Goal: Transaction & Acquisition: Obtain resource

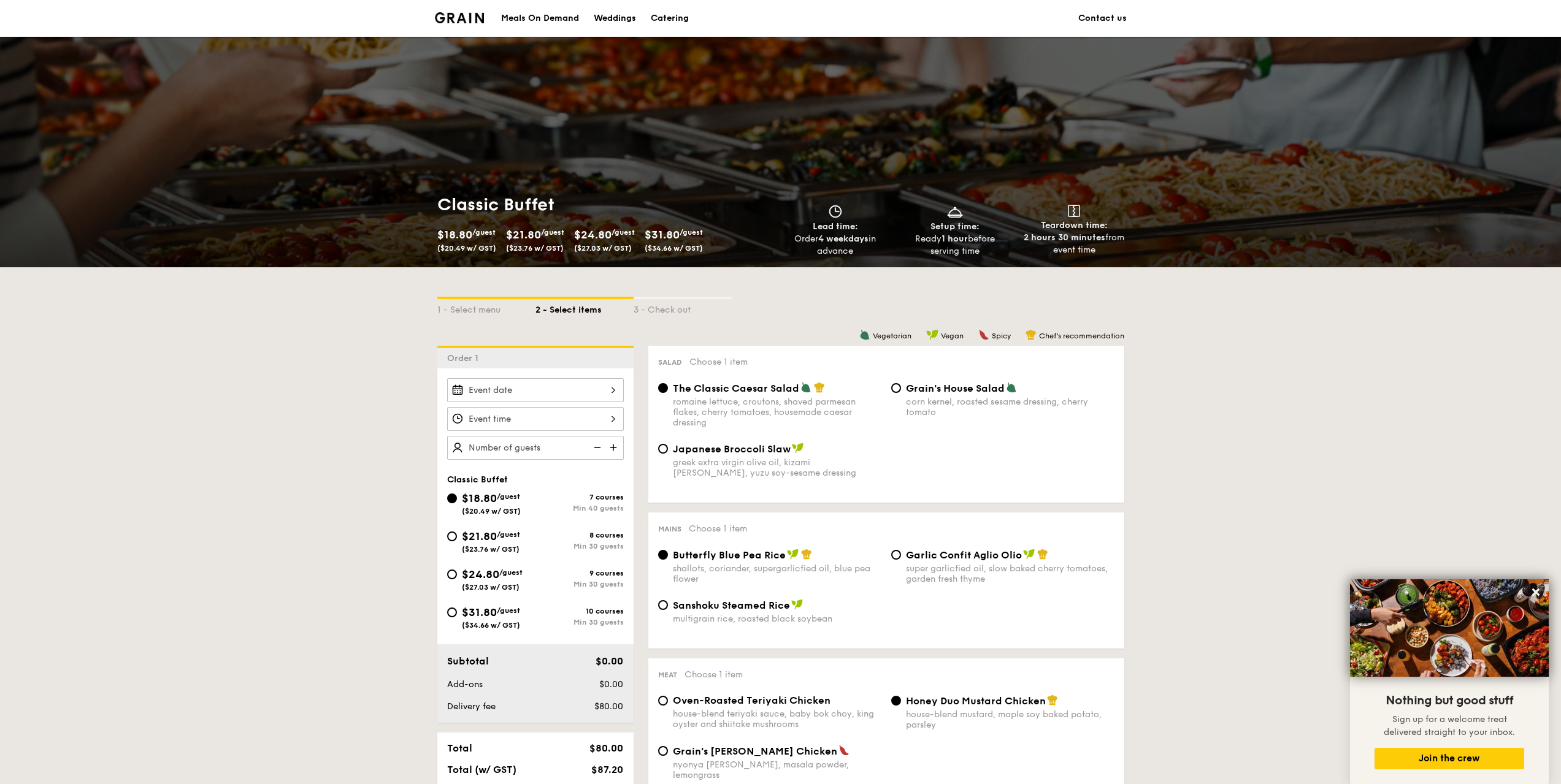
click at [669, 17] on div "Catering" at bounding box center [670, 18] width 38 height 37
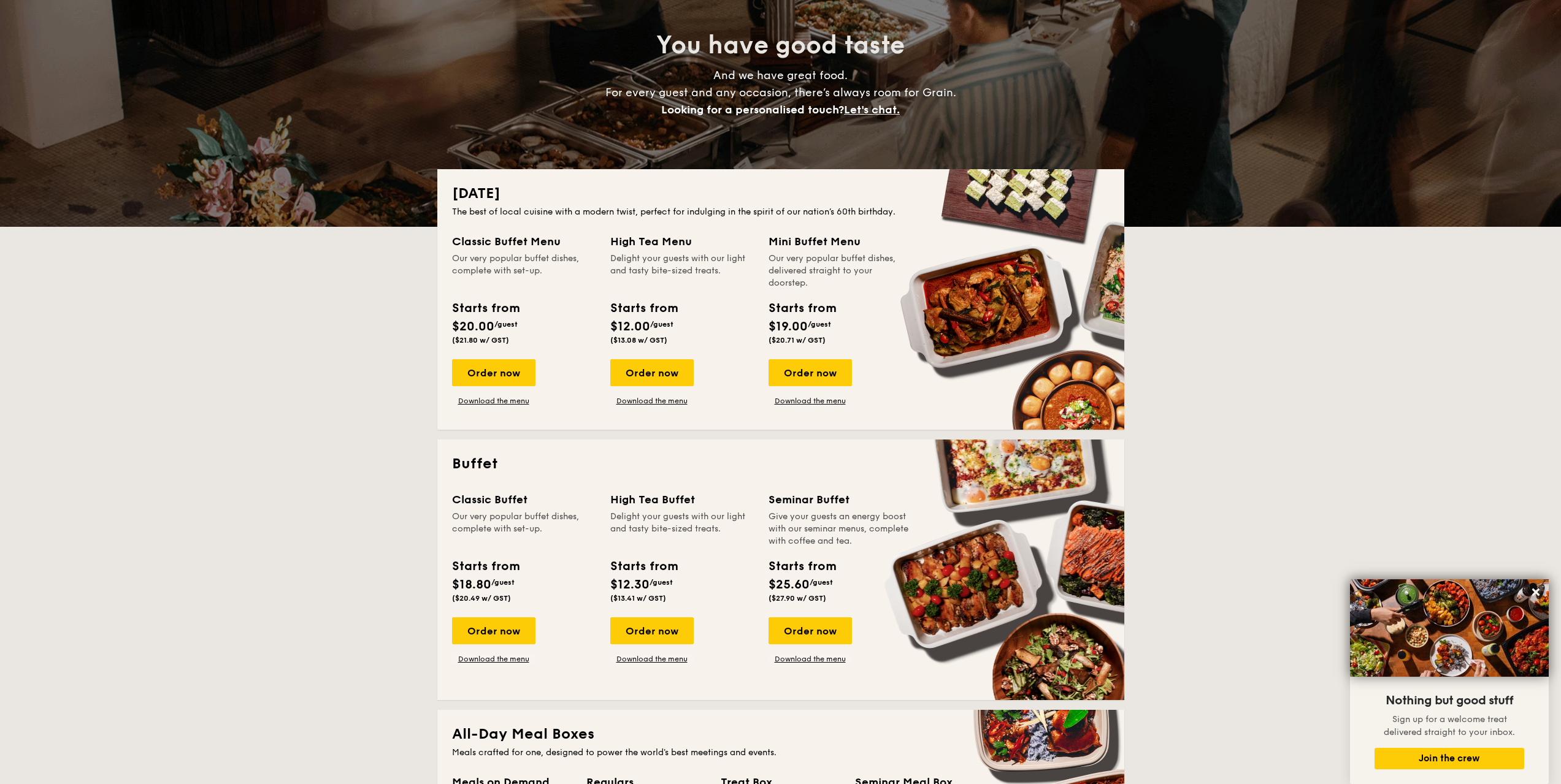
scroll to position [122, 0]
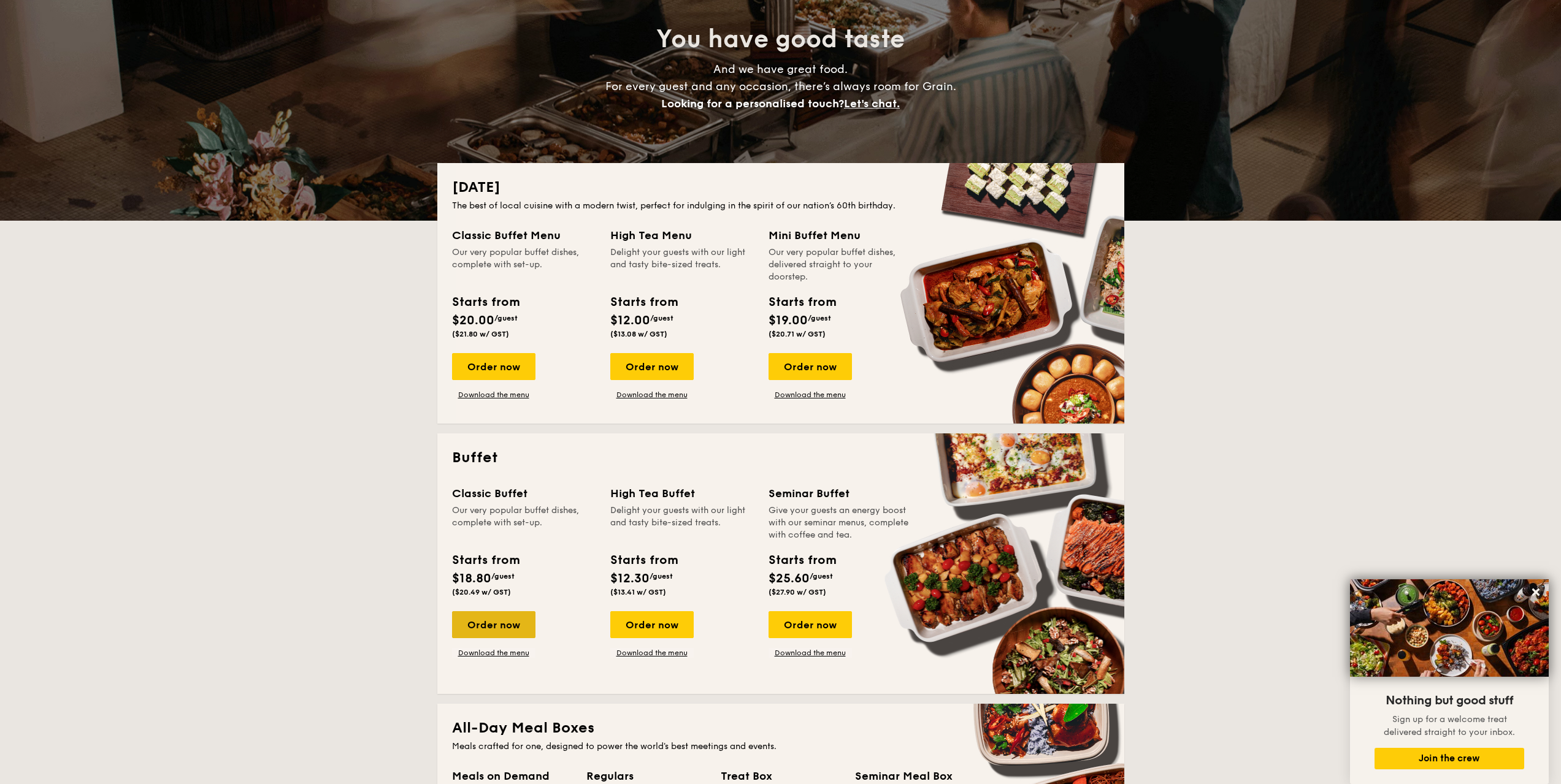
click at [503, 431] on div "Order now" at bounding box center [494, 625] width 84 height 27
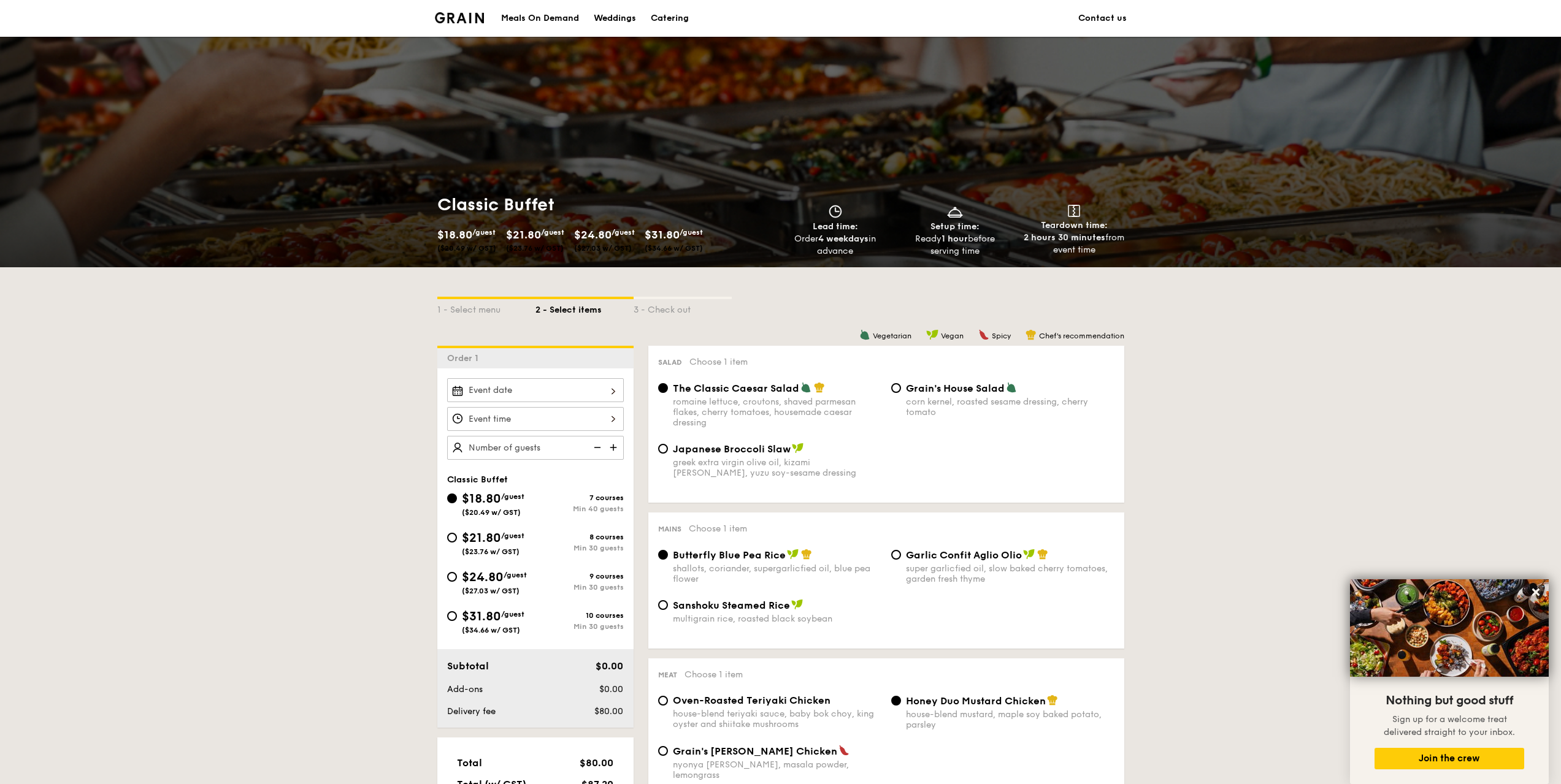
scroll to position [62, 0]
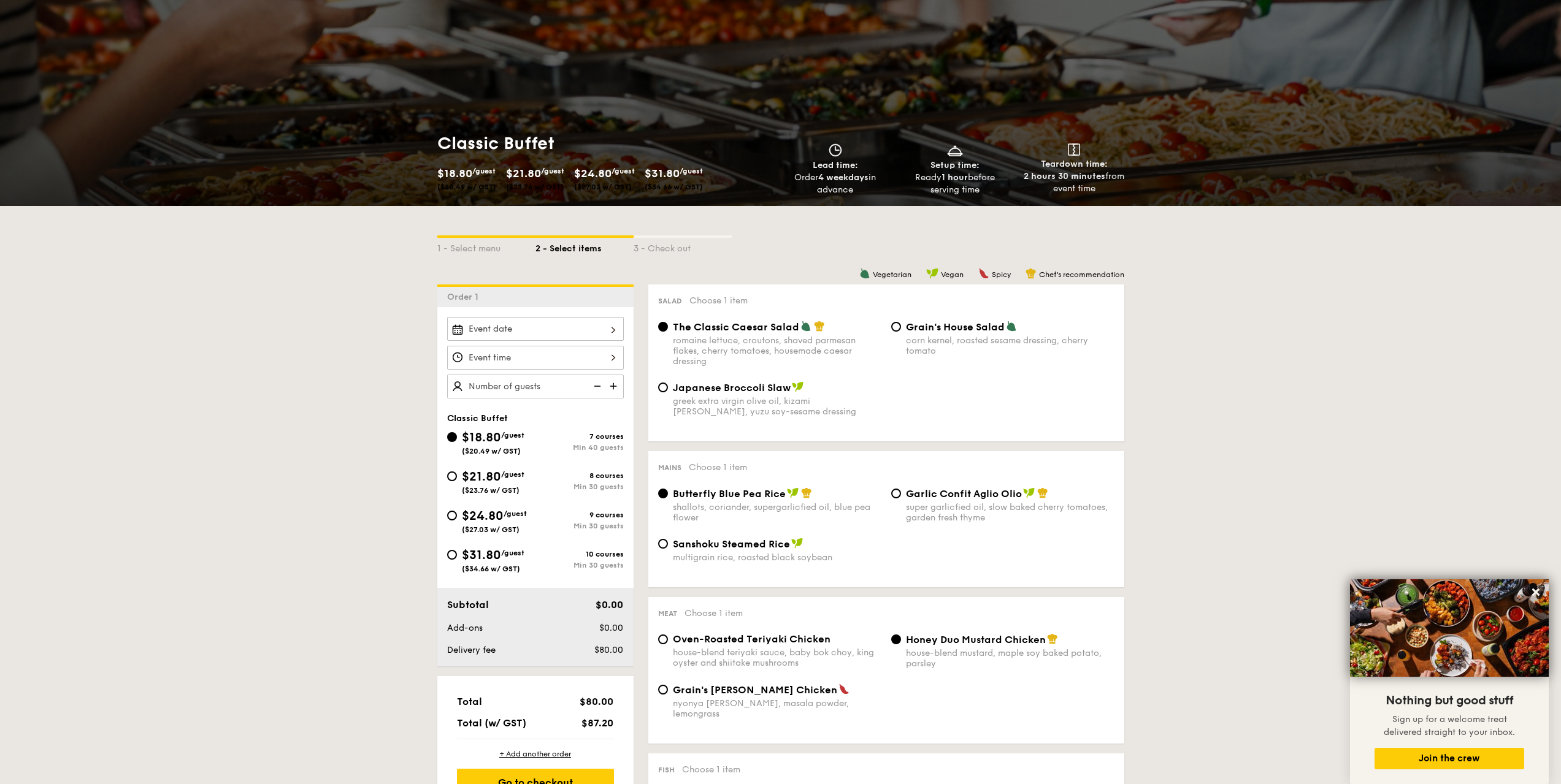
click at [492, 431] on span "$21.80" at bounding box center [481, 476] width 39 height 15
click at [457, 431] on input "$21.80 /guest ($23.76 w/ GST) 8 courses Min 30 guests" at bounding box center [452, 476] width 9 height 9
radio input "true"
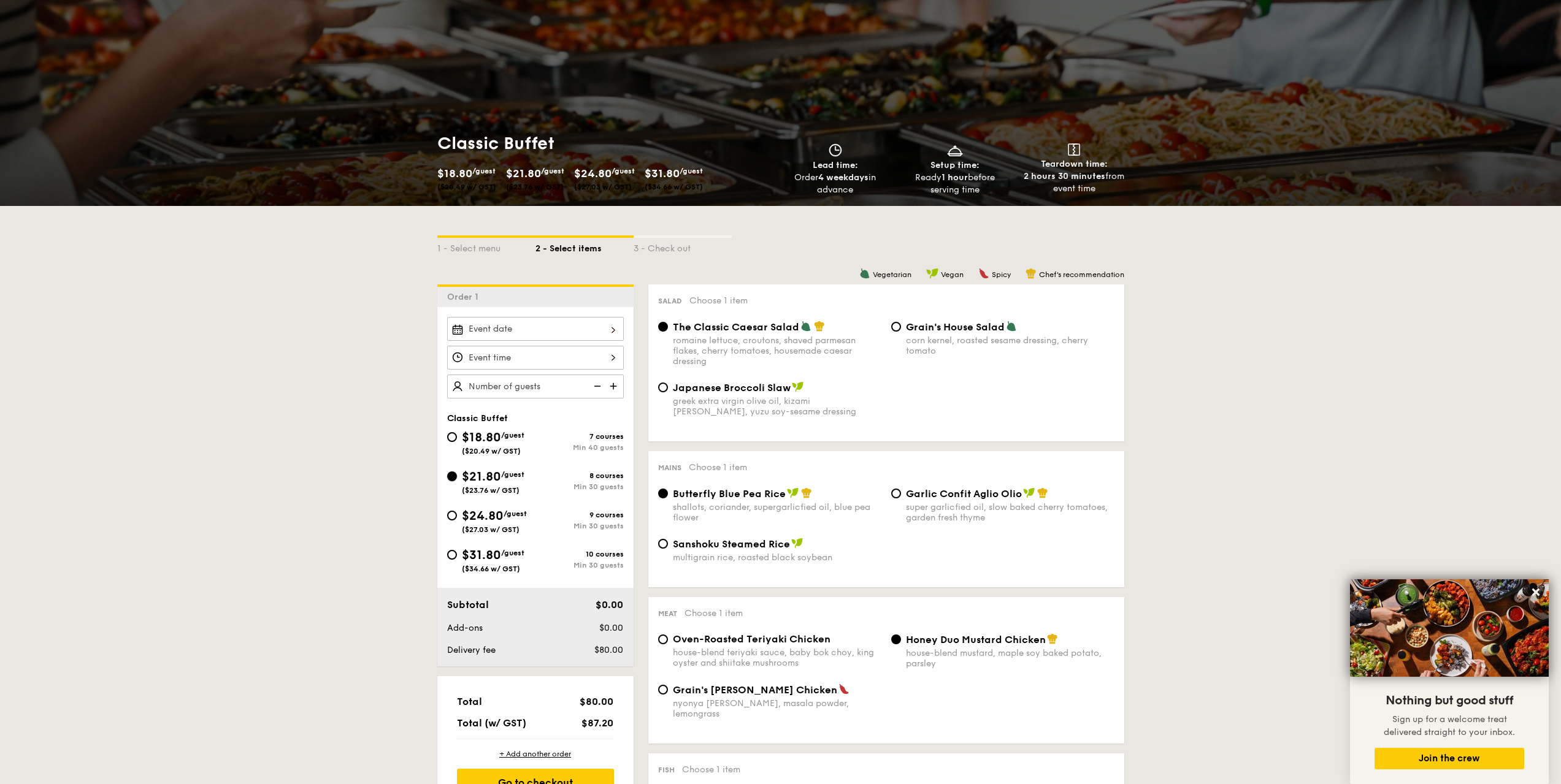
radio input "true"
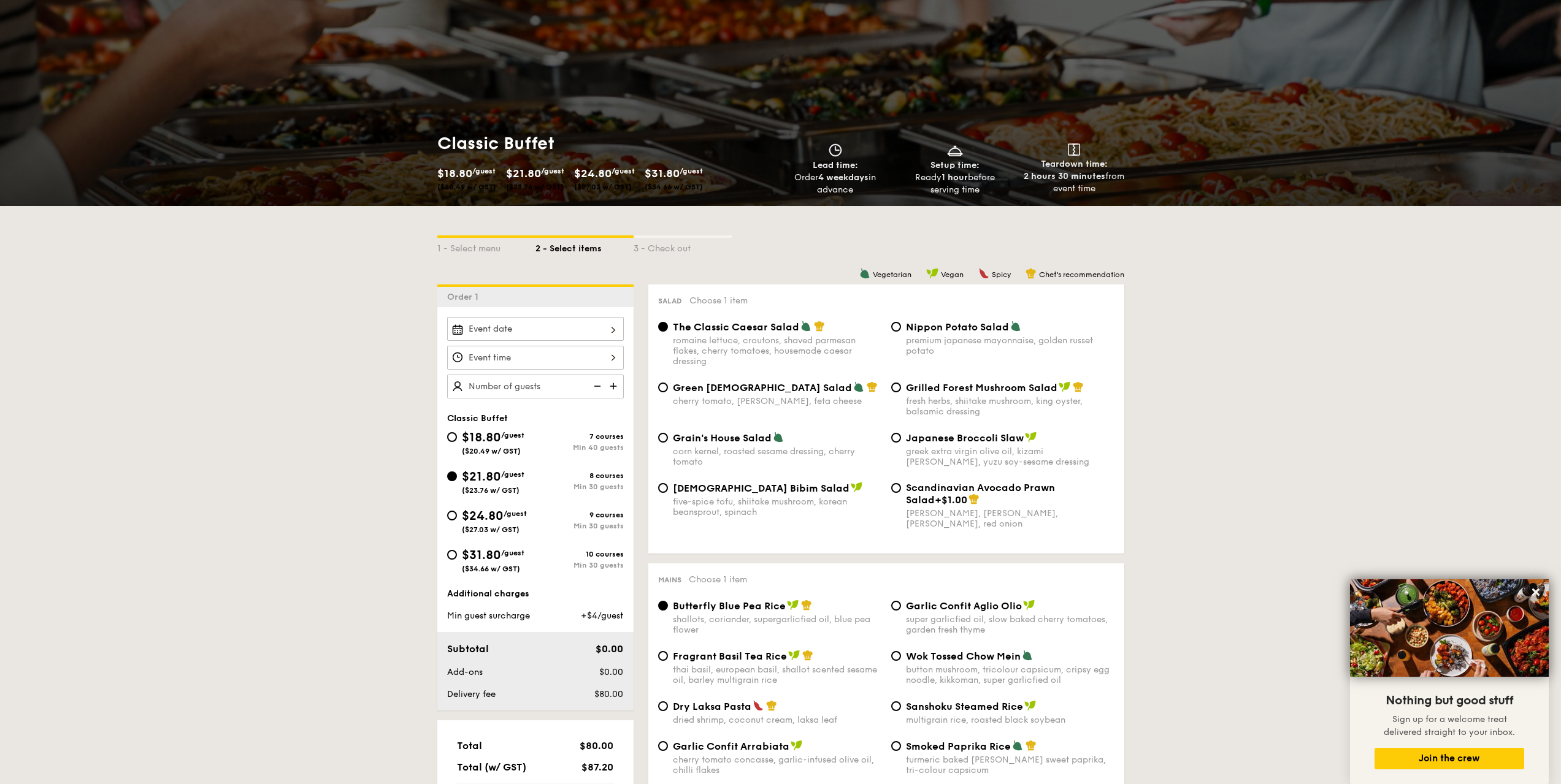
click at [499, 431] on span "$24.80" at bounding box center [482, 516] width 42 height 15
click at [457, 431] on input "$24.80 /guest ($27.03 w/ GST) 9 courses Min 30 guests" at bounding box center [452, 515] width 9 height 9
radio input "true"
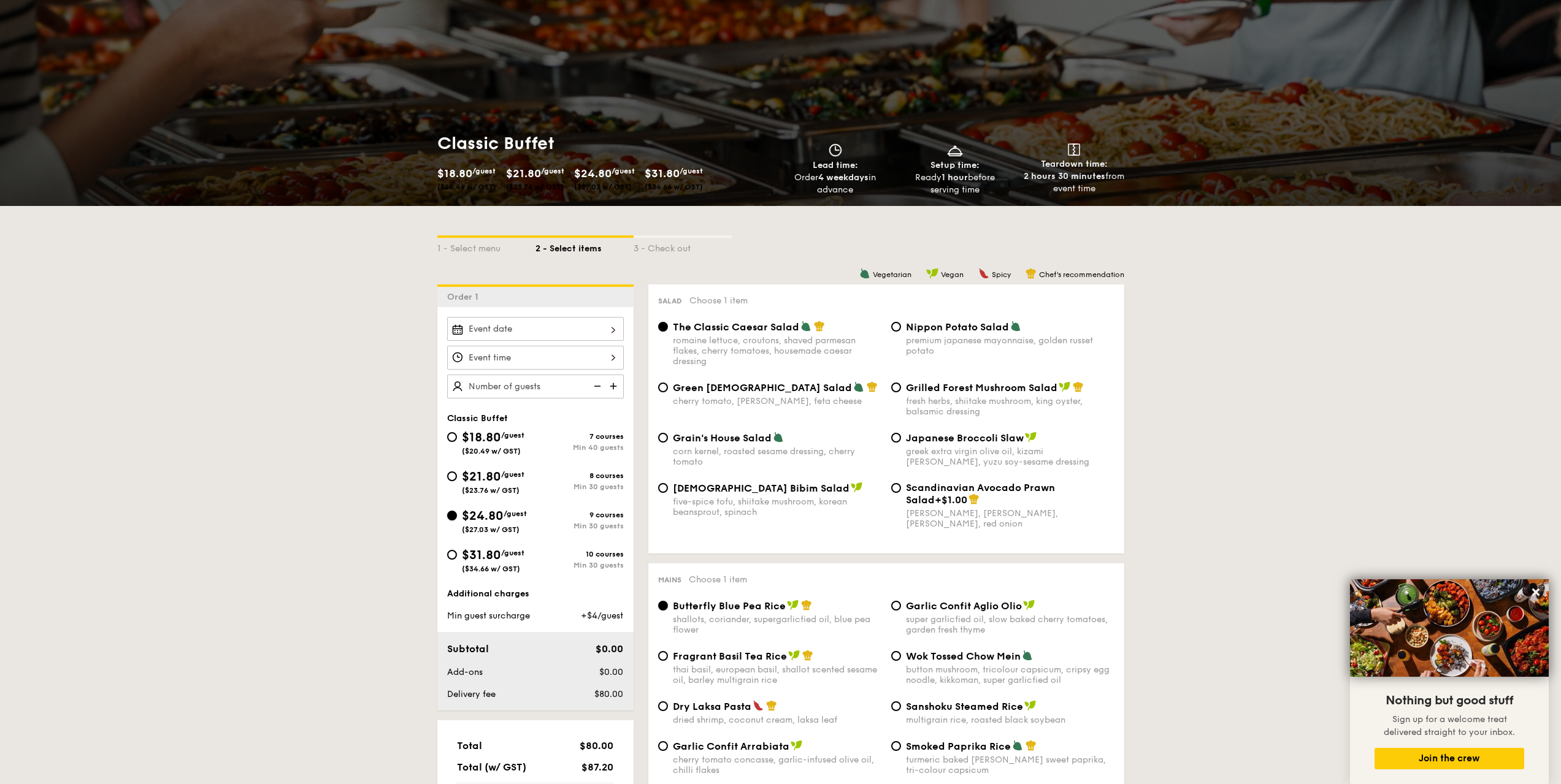
radio input "true"
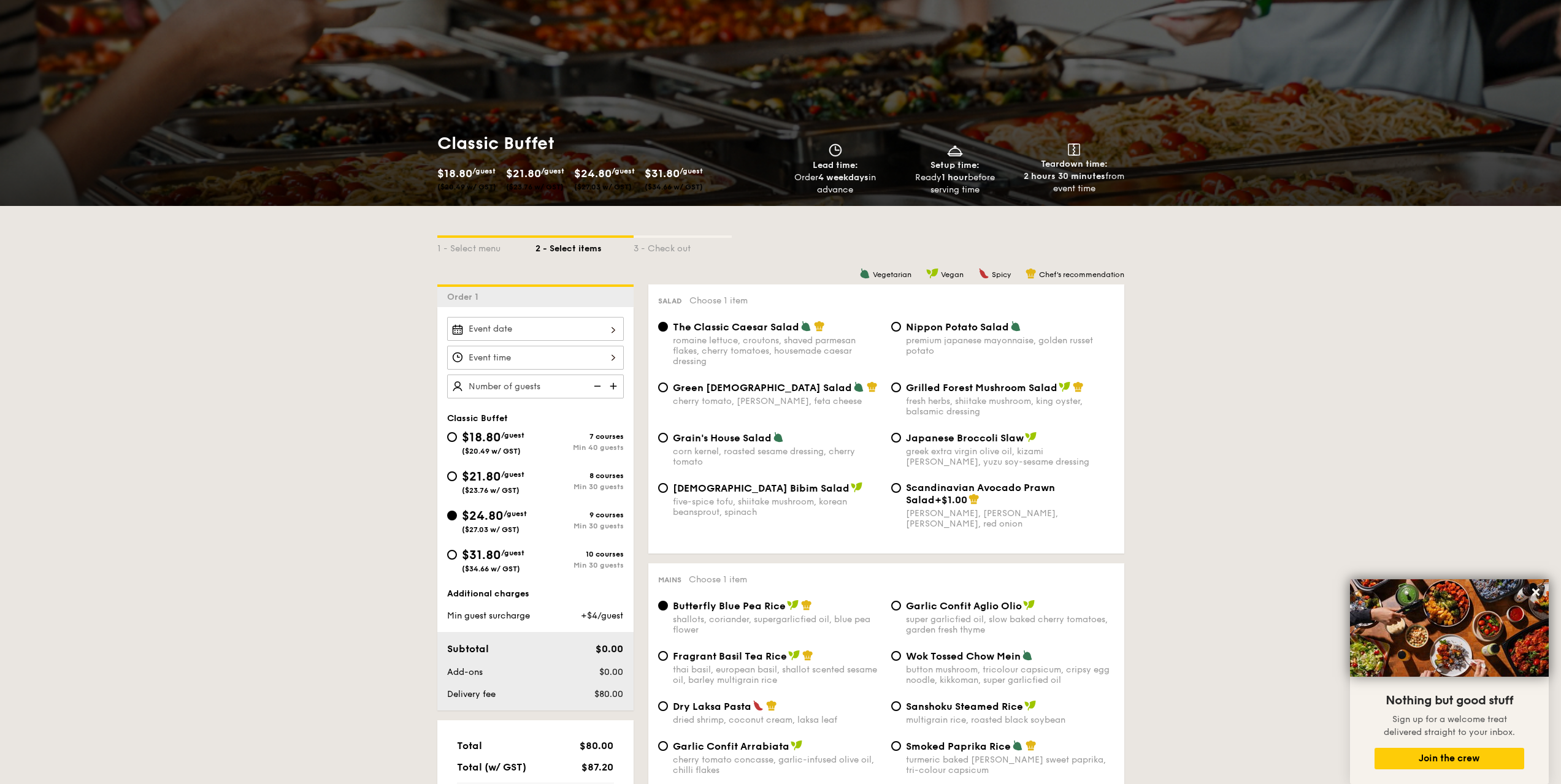
click at [501, 431] on span "($34.66 w/ GST)" at bounding box center [491, 569] width 58 height 9
click at [457, 431] on input "$31.80 /guest ($34.66 w/ GST) 10 courses Min 30 guests" at bounding box center [452, 554] width 9 height 9
radio input "true"
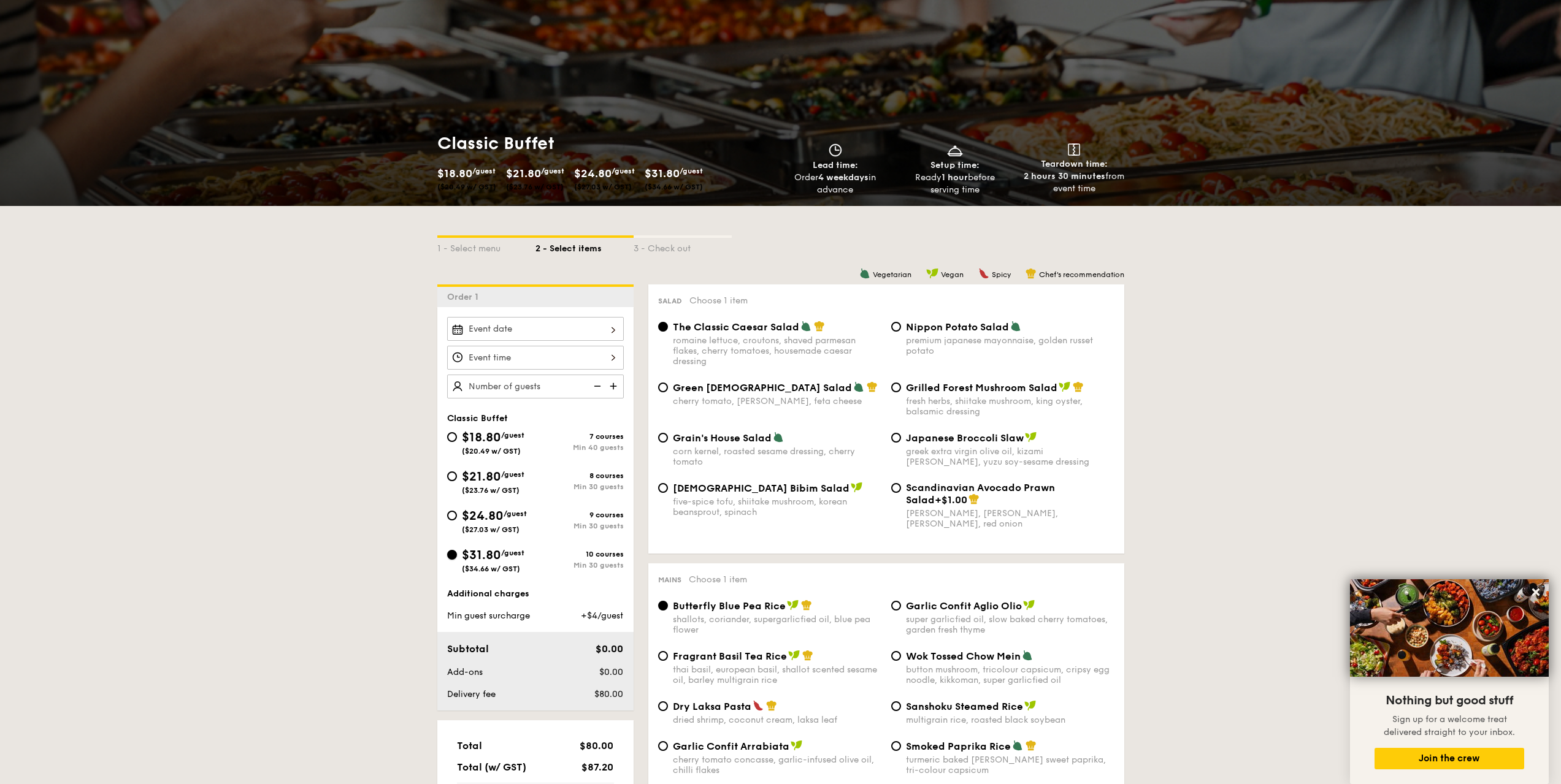
radio input "true"
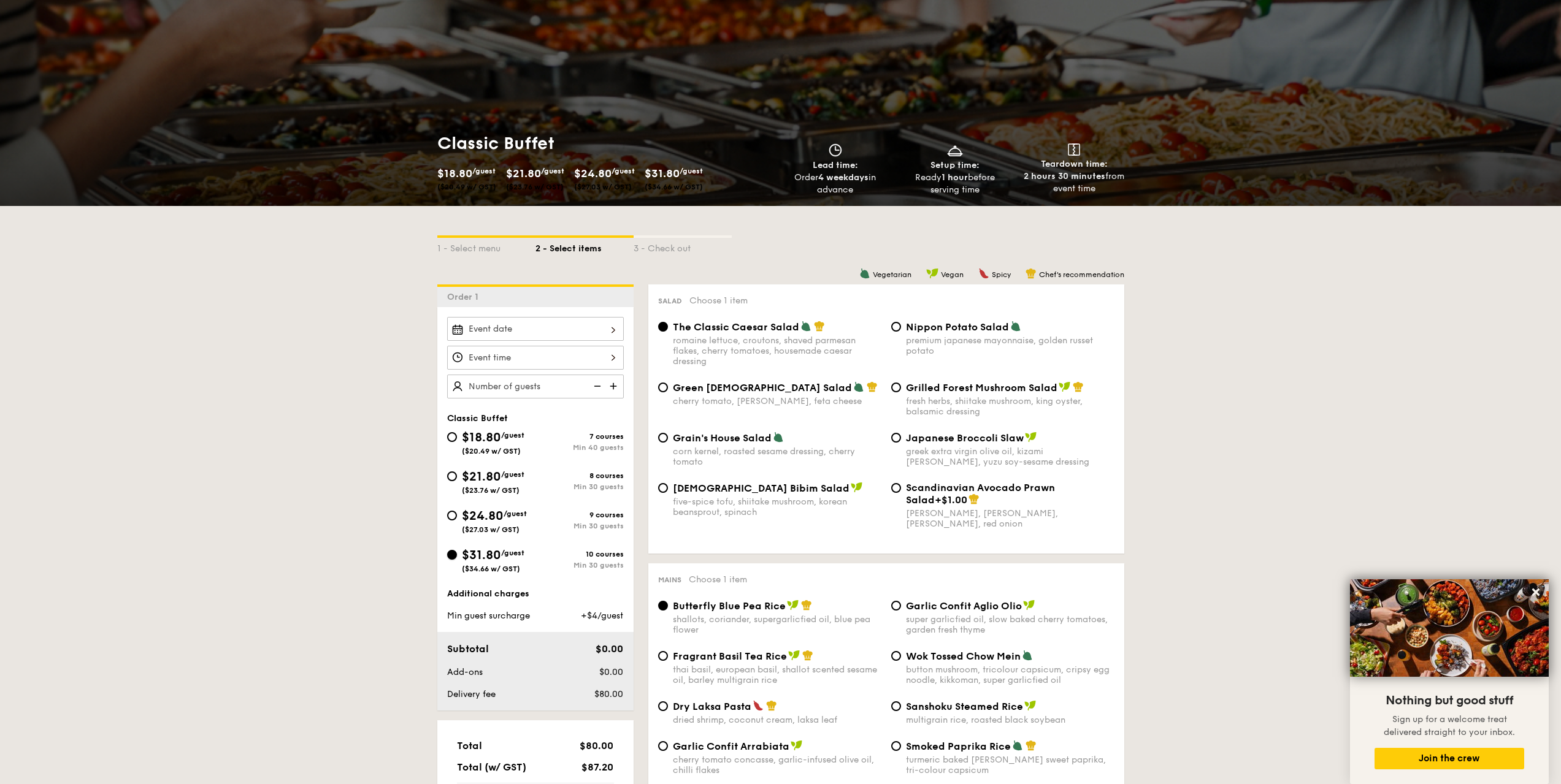
radio input "true"
click at [501, 431] on span "$24.80" at bounding box center [482, 516] width 42 height 15
click at [457, 431] on input "$24.80 /guest ($27.03 w/ GST) 9 courses Min 30 guests" at bounding box center [452, 515] width 9 height 9
radio input "true"
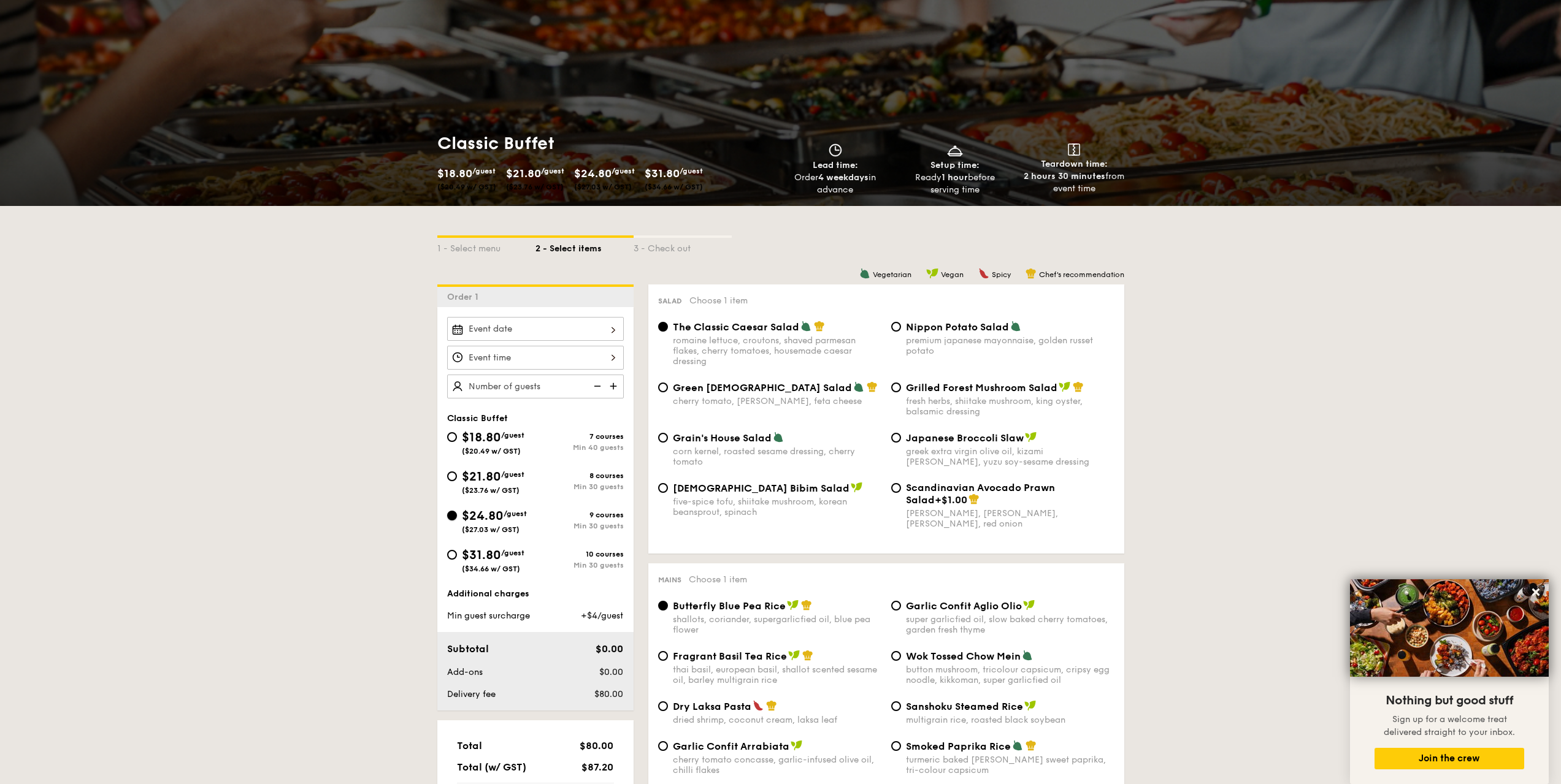
radio input "true"
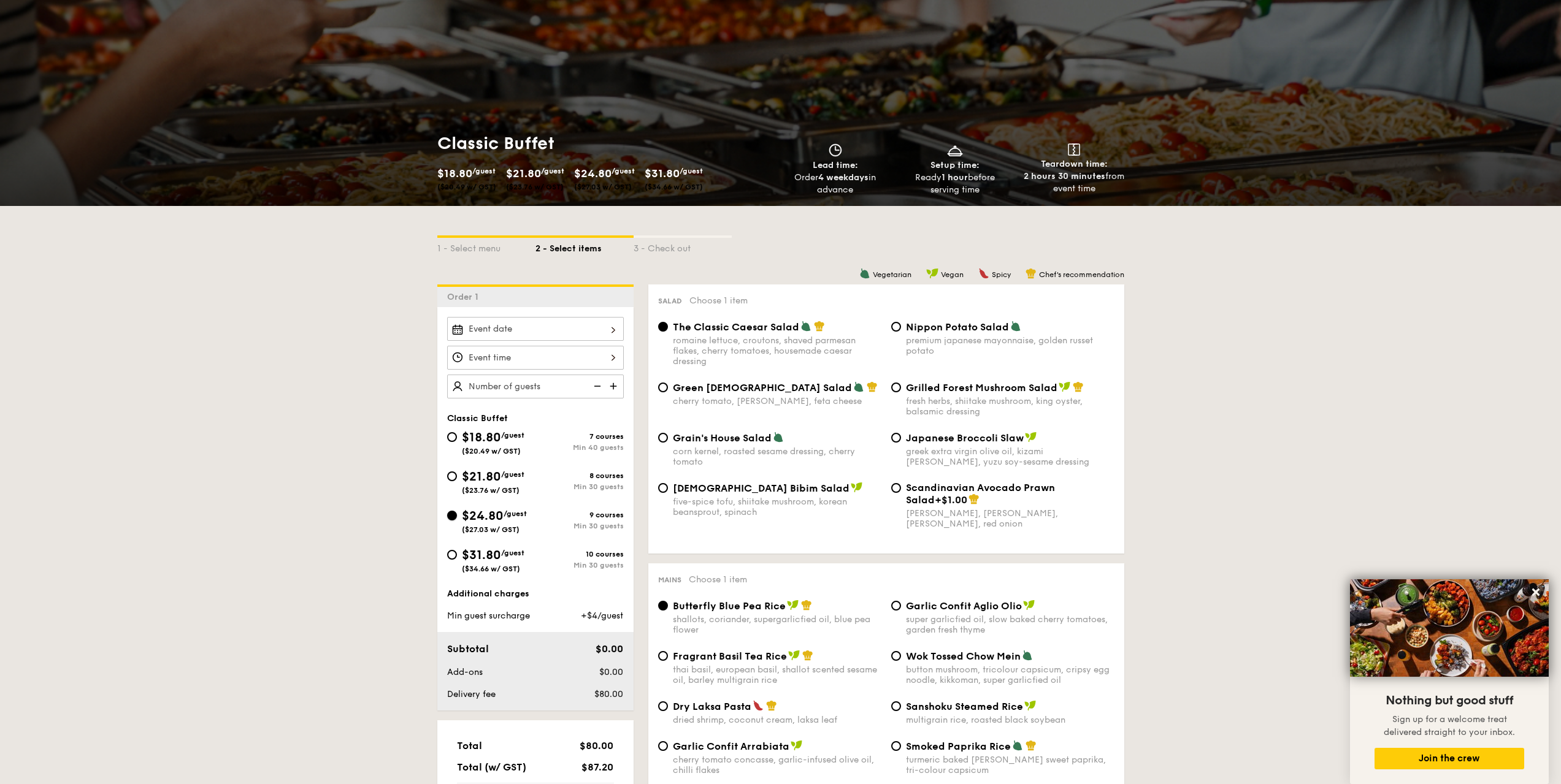
radio input "true"
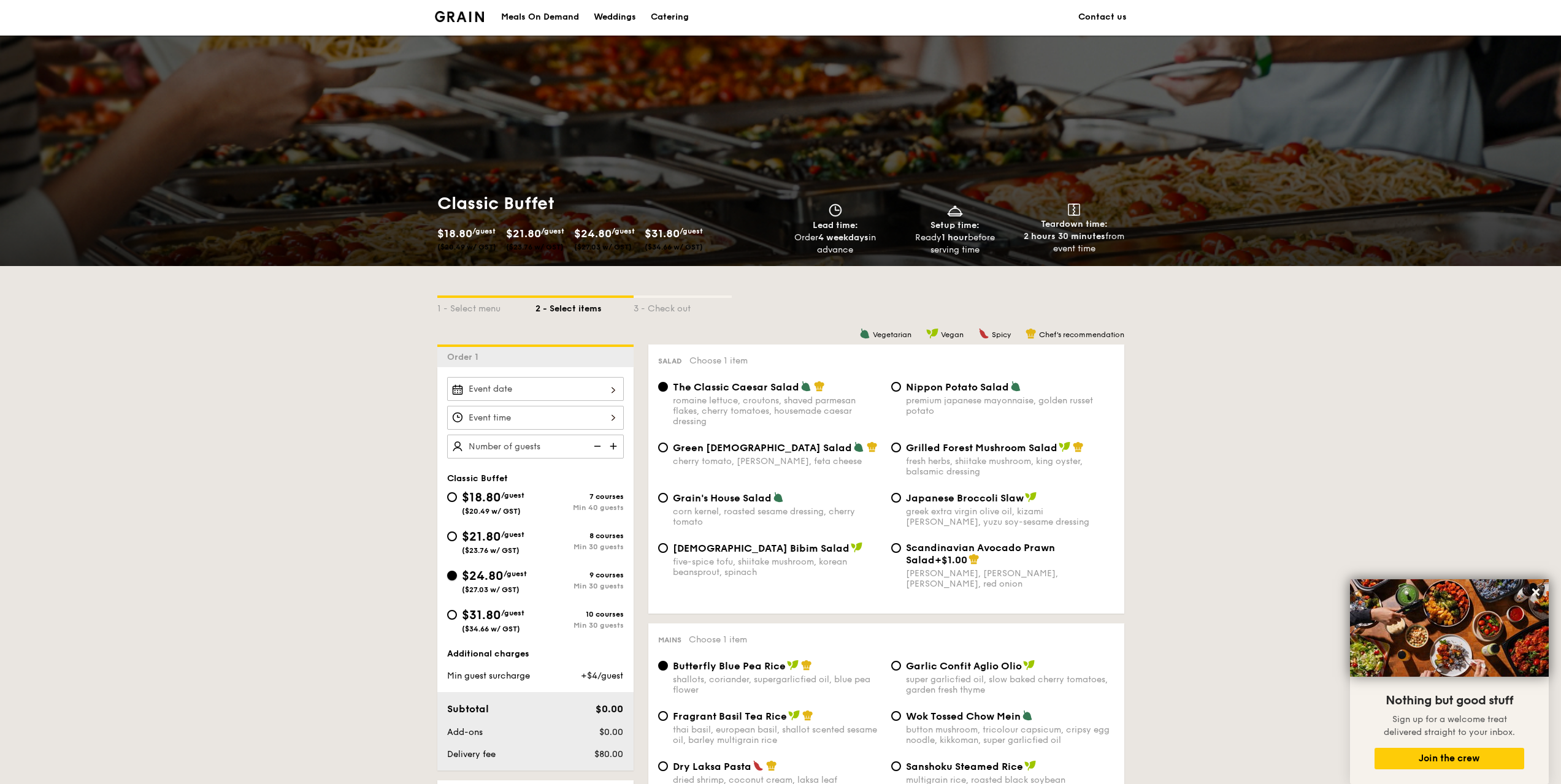
scroll to position [0, 0]
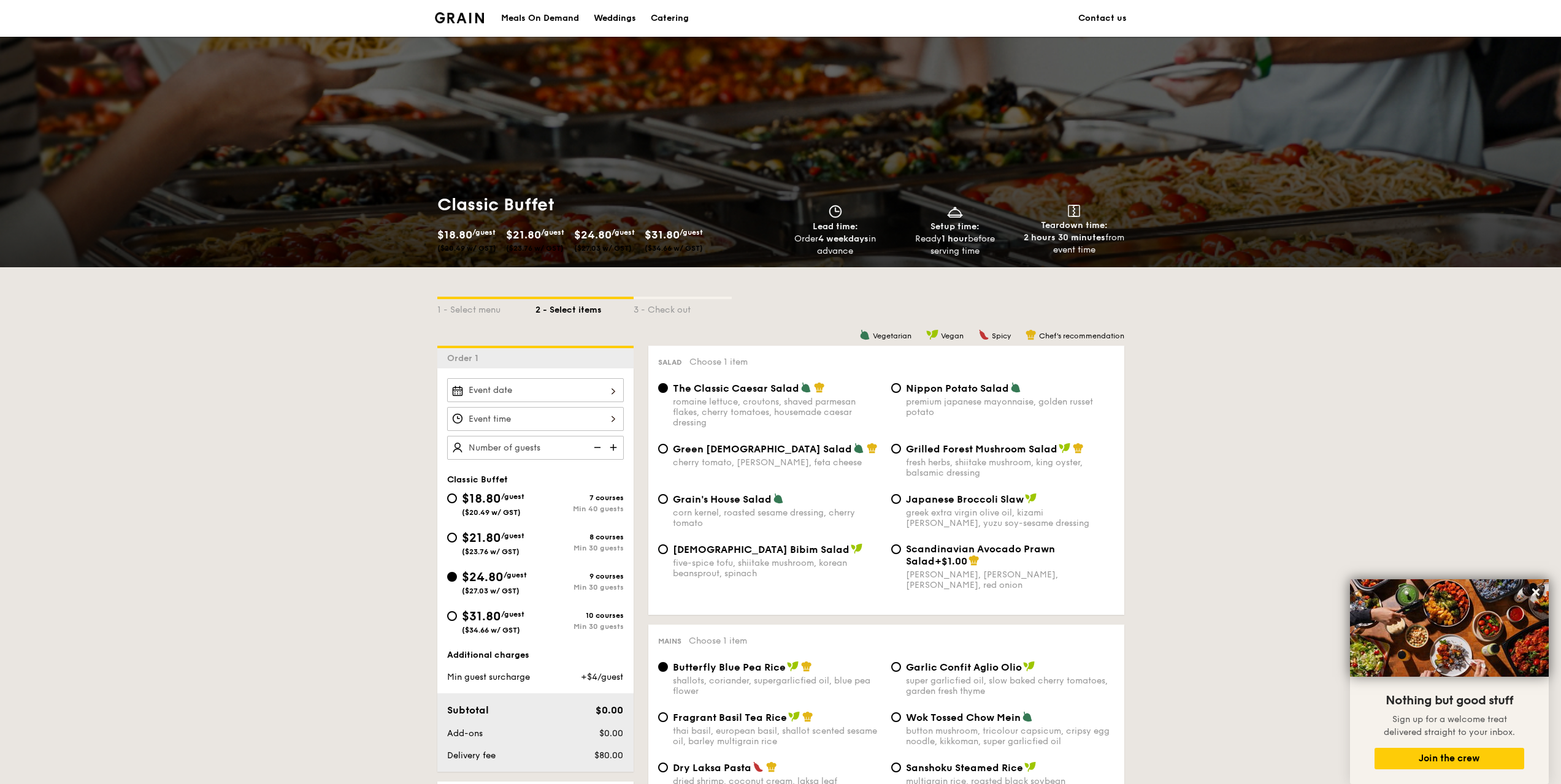
drag, startPoint x: 664, startPoint y: 15, endPoint x: 646, endPoint y: 18, distance: 18.2
click at [646, 18] on link "Catering" at bounding box center [669, 18] width 53 height 37
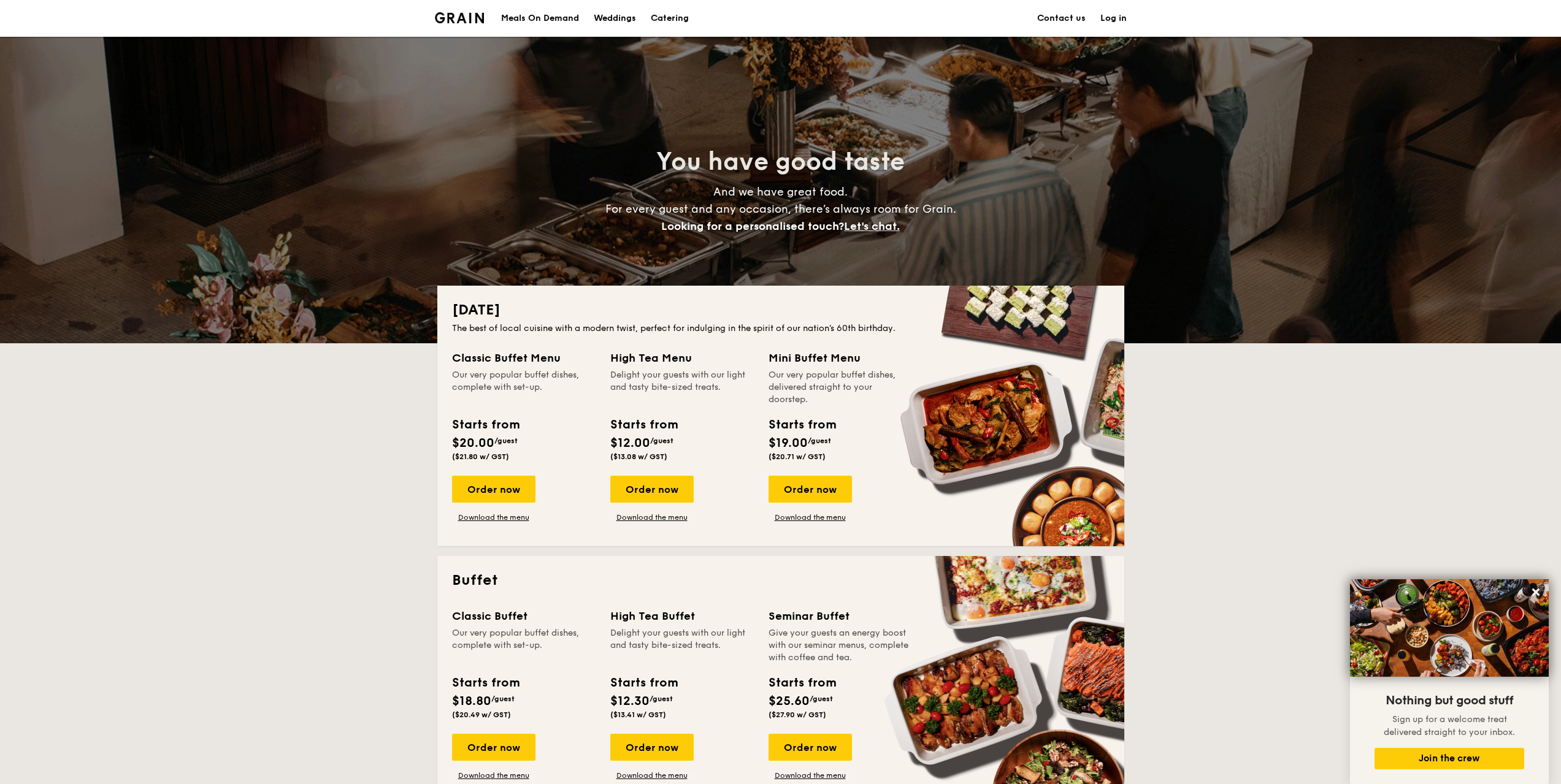
click at [664, 15] on h1 "Catering" at bounding box center [670, 18] width 38 height 37
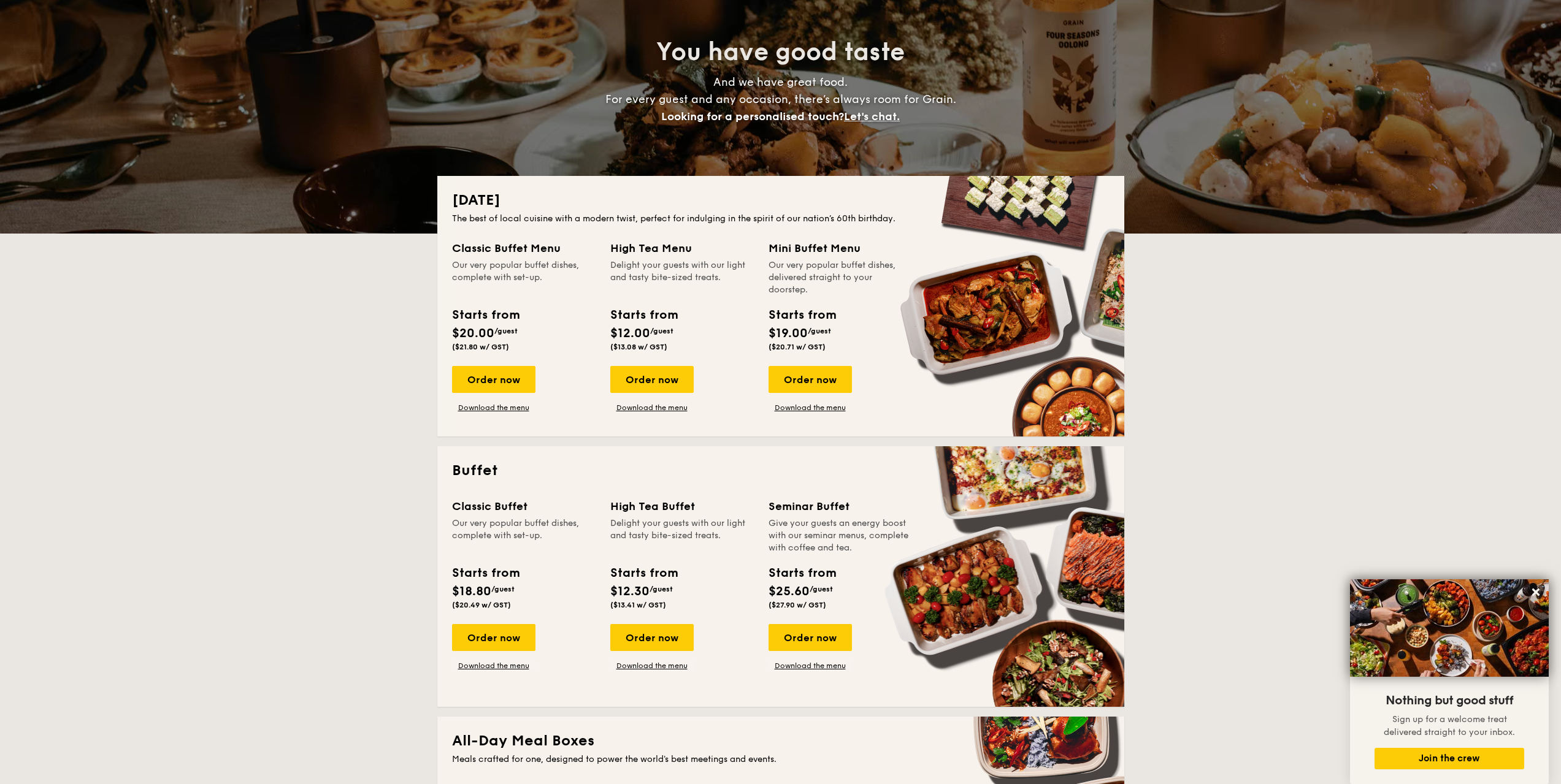
scroll to position [122, 0]
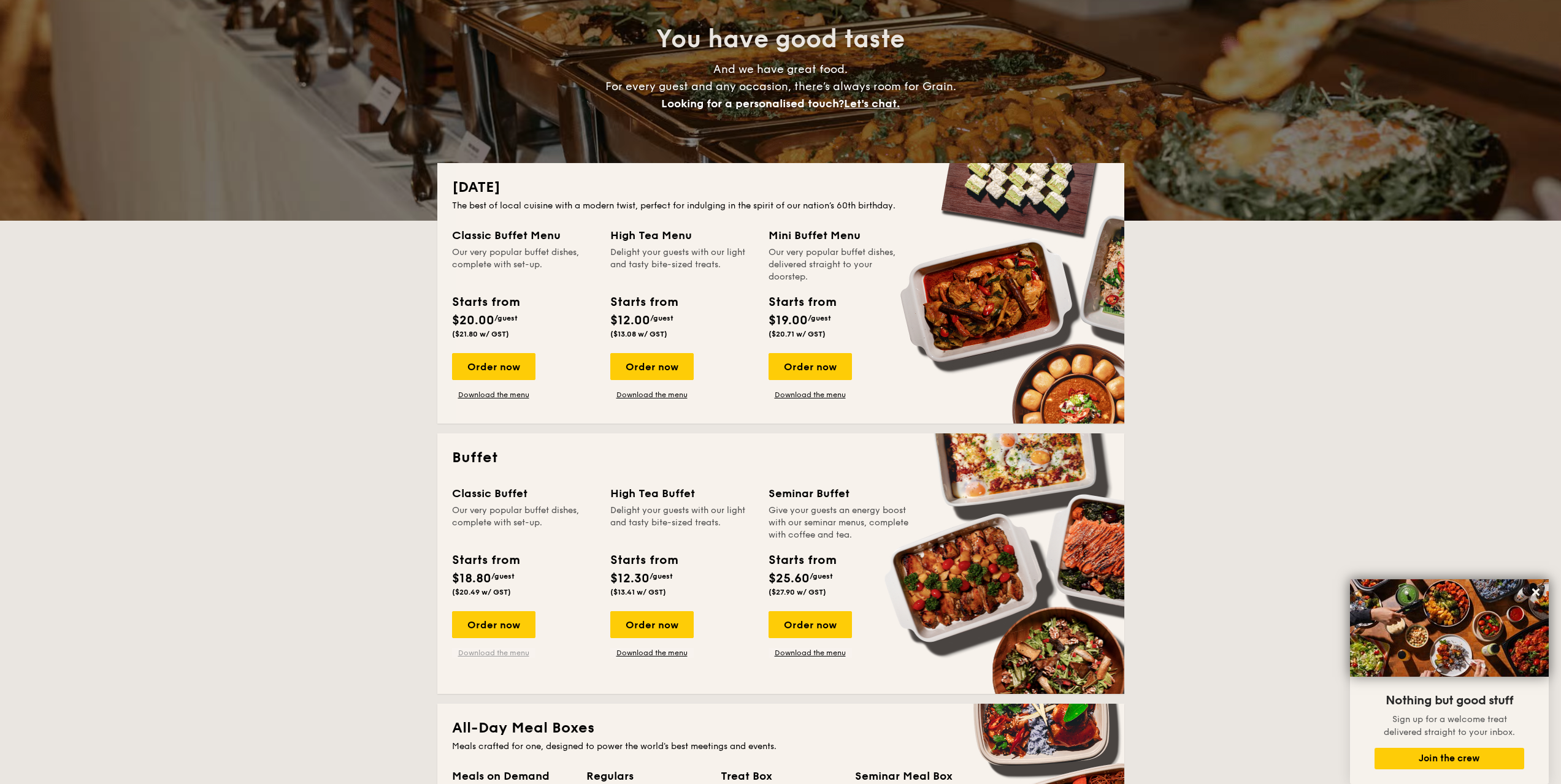
click at [511, 431] on link "Download the menu" at bounding box center [494, 653] width 84 height 9
